Goal: Task Accomplishment & Management: Use online tool/utility

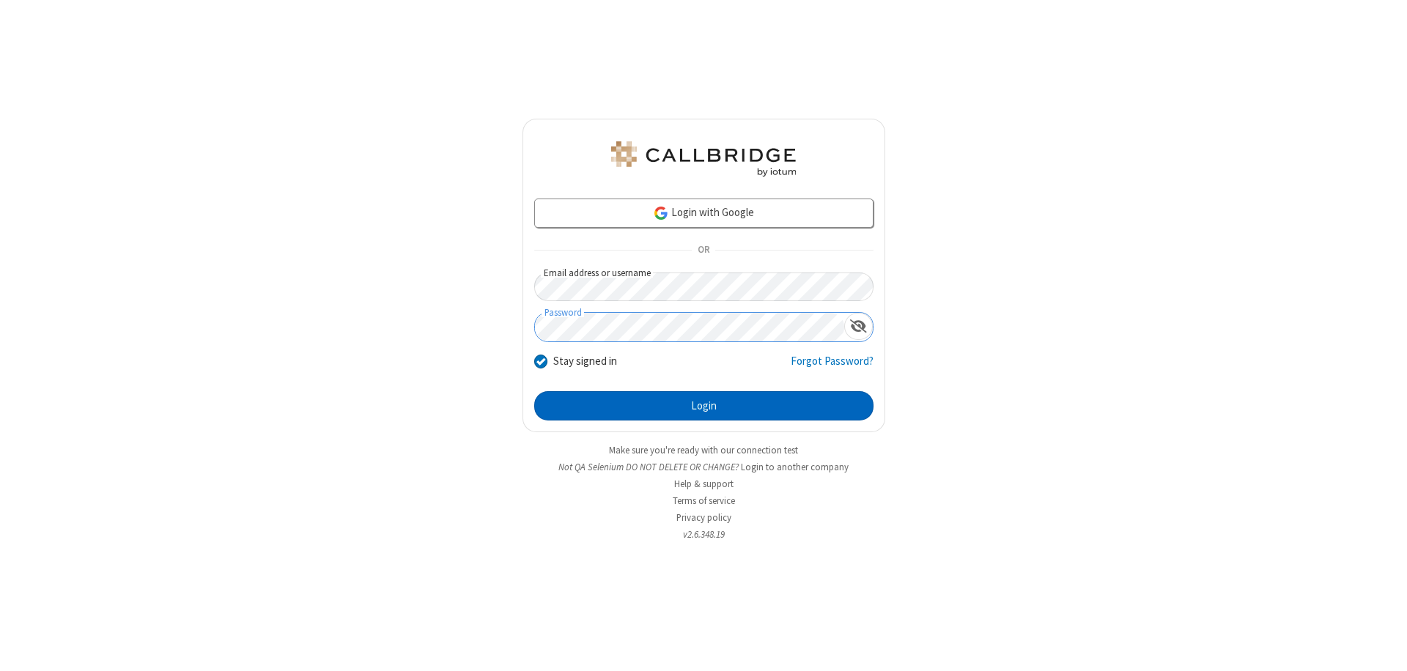
click at [703, 406] on button "Login" at bounding box center [703, 405] width 339 height 29
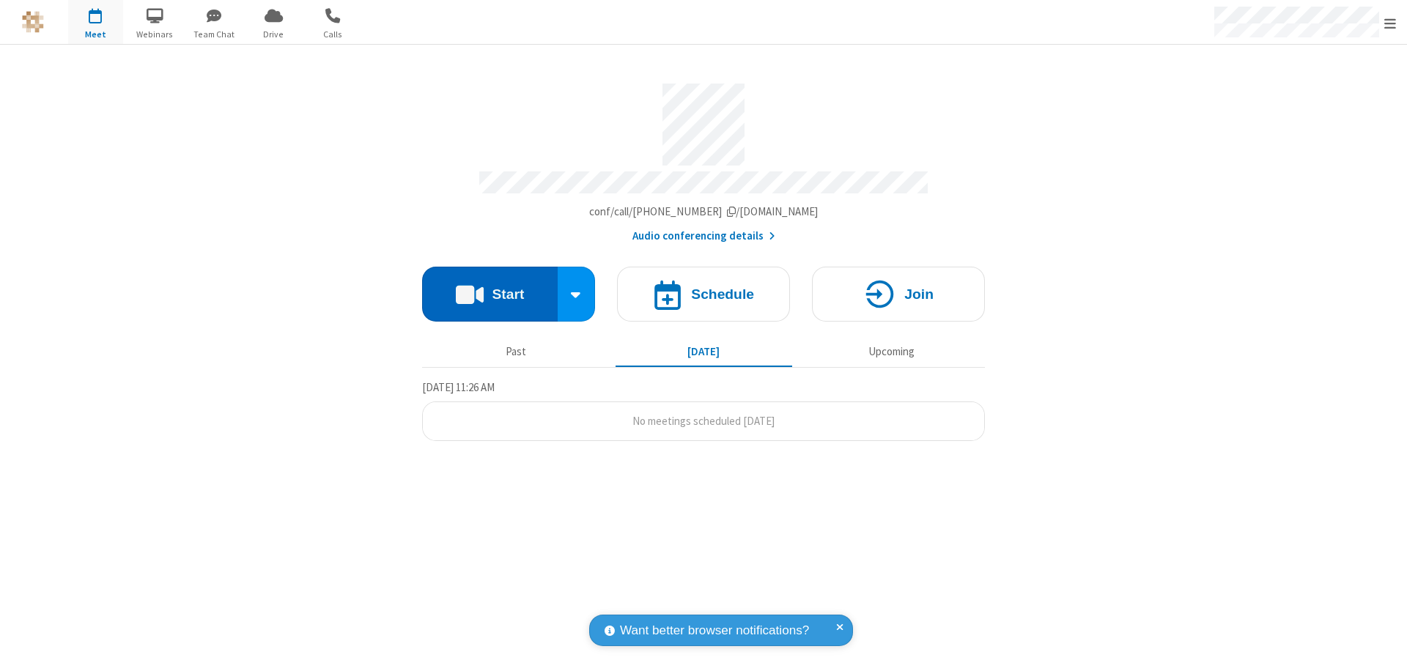
click at [489, 287] on button "Start" at bounding box center [490, 294] width 136 height 55
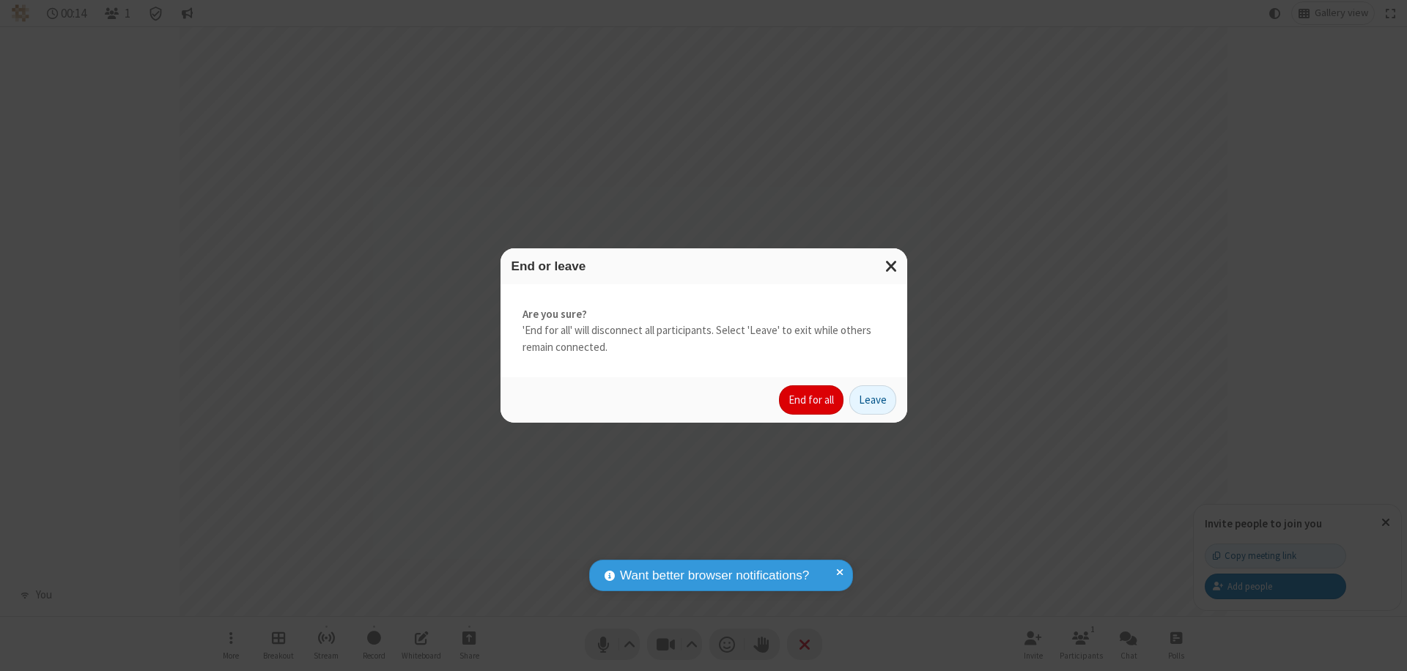
click at [812, 400] on button "End for all" at bounding box center [811, 399] width 64 height 29
